Goal: Navigation & Orientation: Go to known website

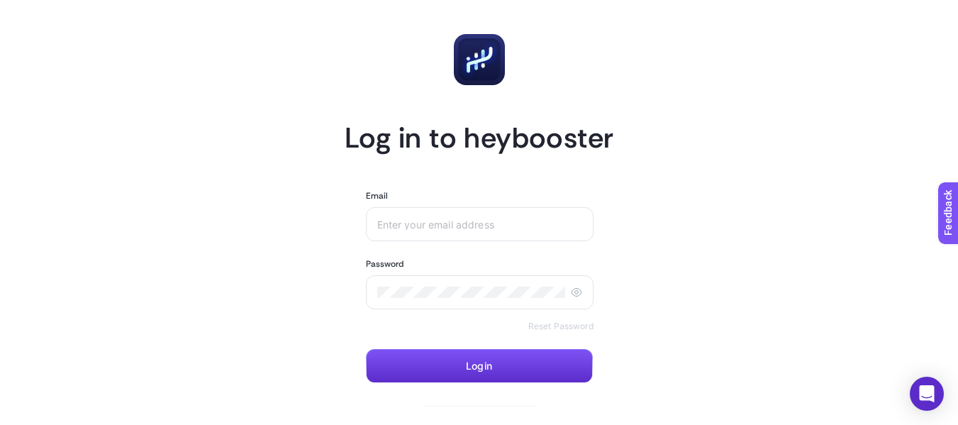
click at [473, 66] on rect at bounding box center [479, 60] width 42 height 42
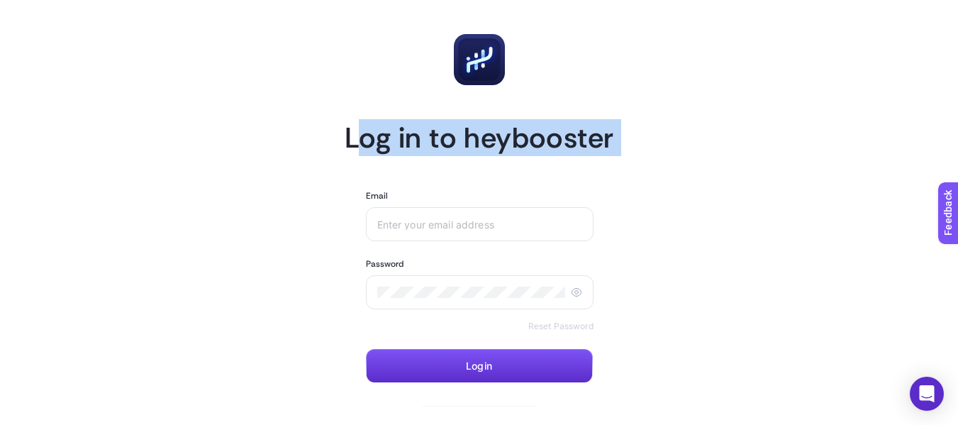
click at [473, 66] on rect at bounding box center [479, 60] width 42 height 42
